Goal: Find specific page/section: Find specific page/section

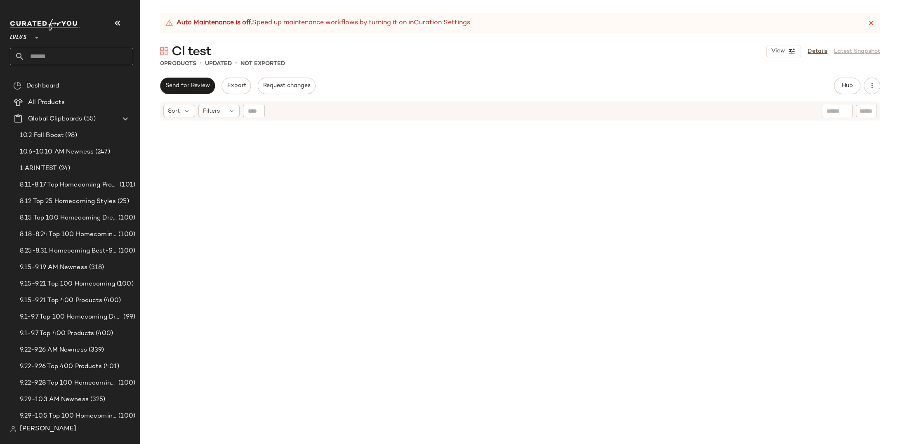
scroll to position [136, 0]
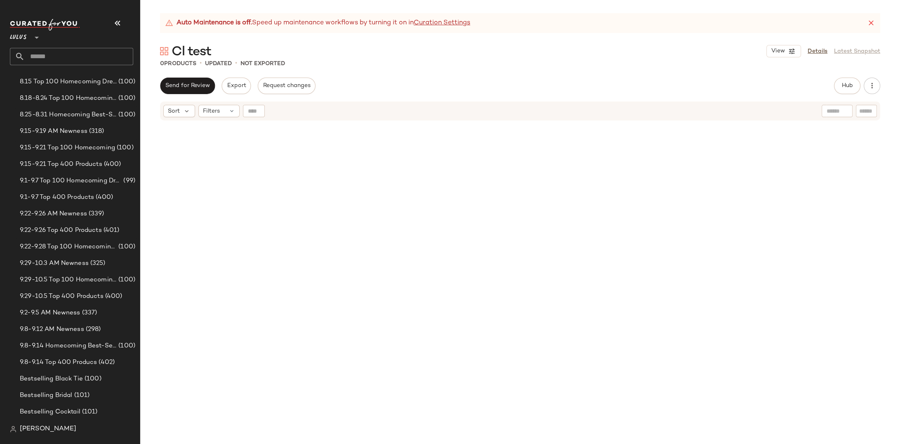
click at [293, 135] on div at bounding box center [520, 292] width 760 height 343
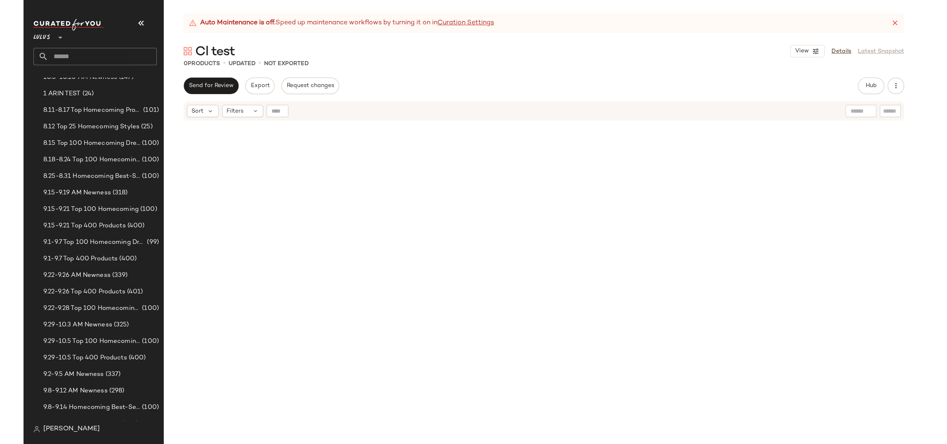
scroll to position [0, 0]
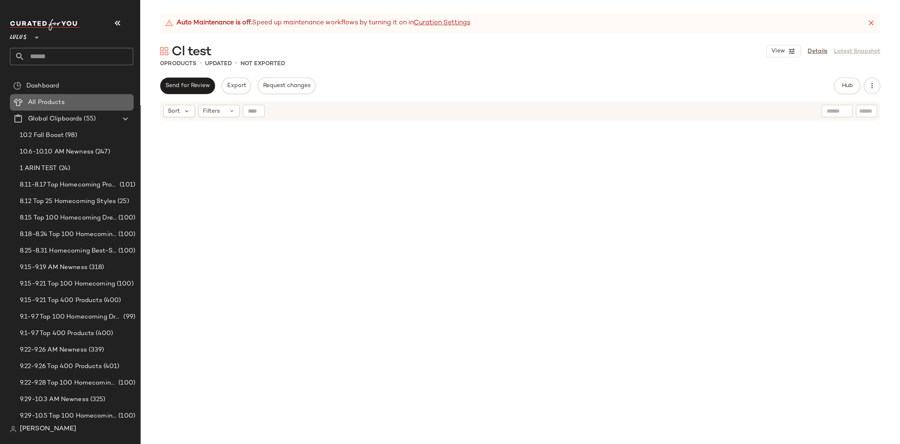
click at [50, 101] on span "All Products" at bounding box center [46, 102] width 37 height 9
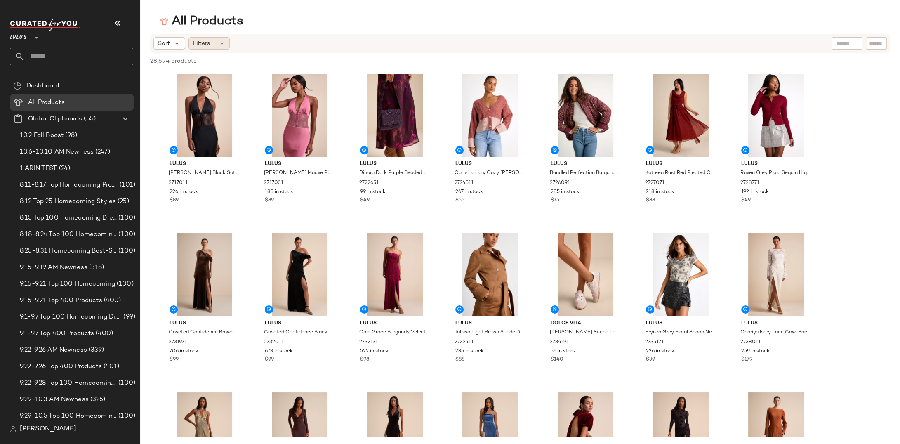
click at [205, 43] on span "Filters" at bounding box center [201, 43] width 17 height 9
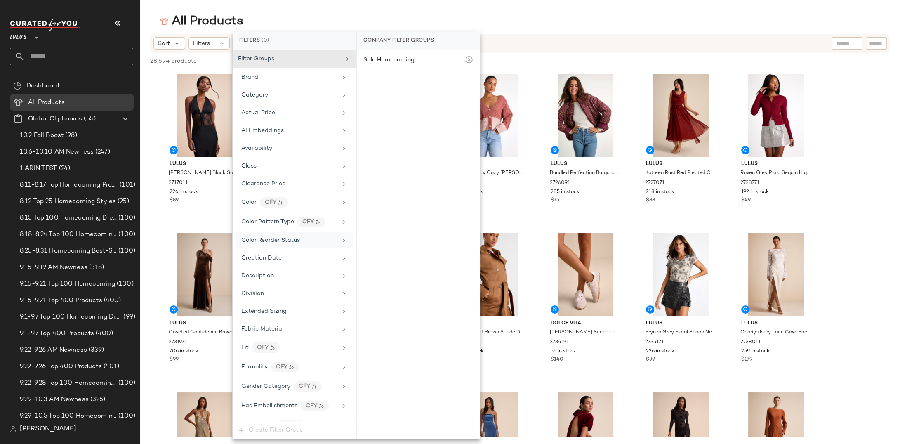
click at [307, 240] on div "Color Reorder Status" at bounding box center [289, 240] width 96 height 9
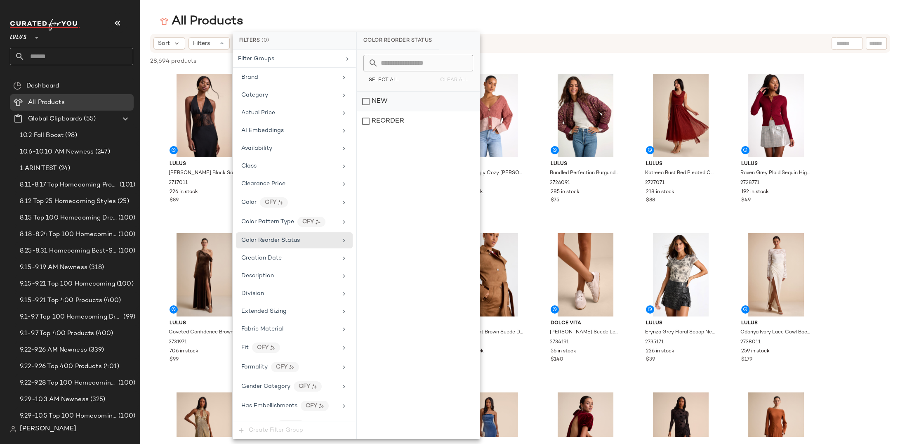
click at [367, 103] on div "NEW" at bounding box center [418, 102] width 123 height 20
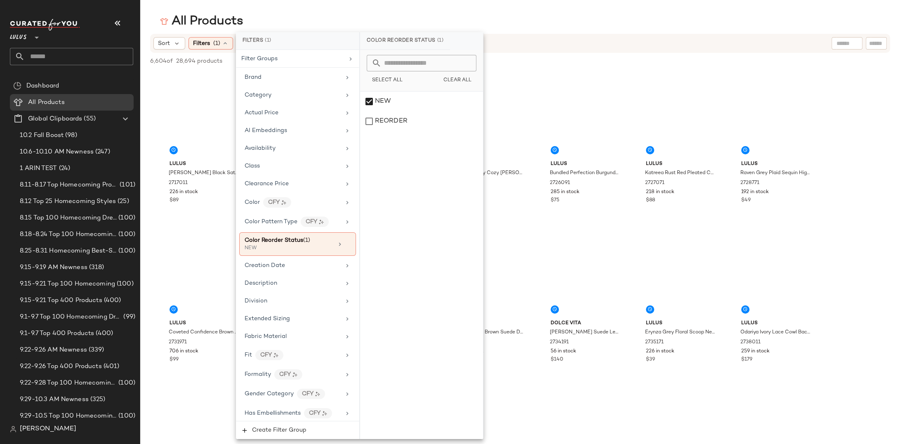
click at [560, 21] on div "All Products" at bounding box center [520, 21] width 760 height 17
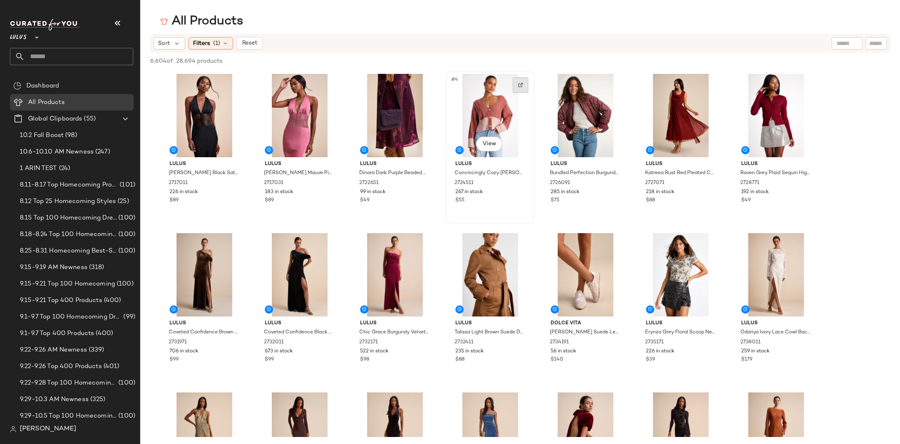
click at [521, 86] on img at bounding box center [520, 85] width 5 height 5
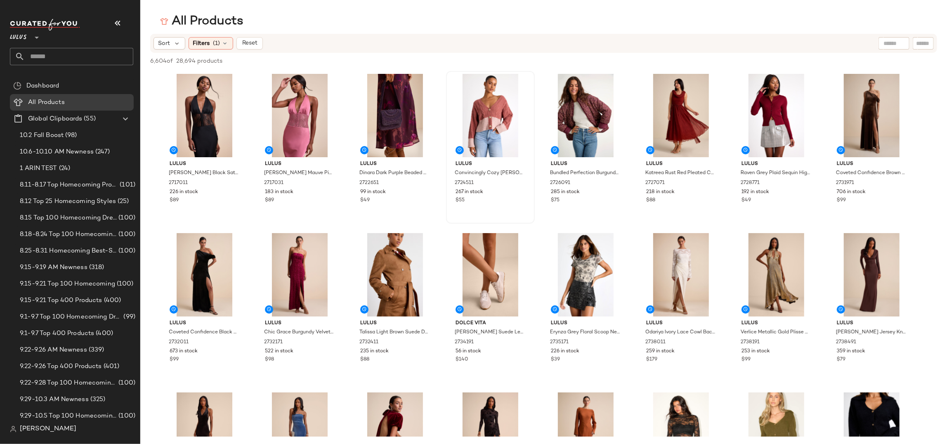
click at [611, 32] on div "All Products Sort Filters (1) Reset 6,604 of 28,694 products • 0 selected Desel…" at bounding box center [473, 228] width 947 height 431
